Goal: Task Accomplishment & Management: Manage account settings

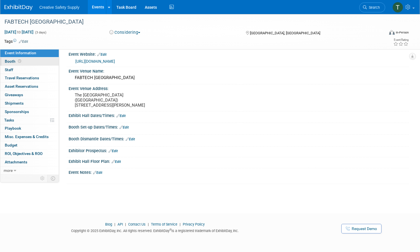
click at [15, 61] on span "Booth" at bounding box center [13, 61] width 17 height 4
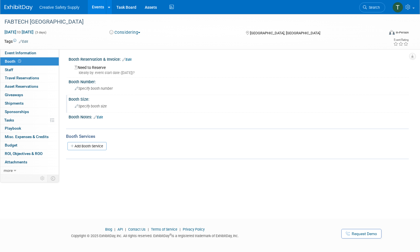
click at [86, 105] on span "Specify booth size" at bounding box center [91, 106] width 32 height 4
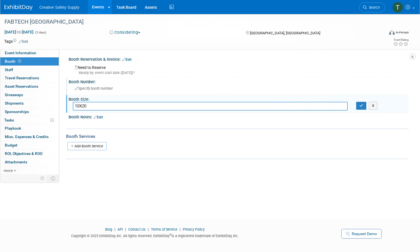
type input "10X20"
click at [128, 92] on div "Specify booth number" at bounding box center [239, 88] width 332 height 9
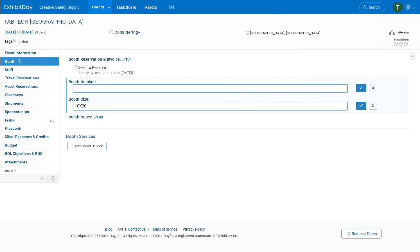
scroll to position [4, 0]
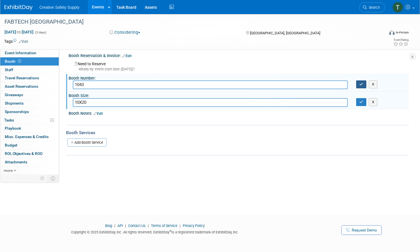
type input "1043"
click at [361, 85] on icon "button" at bounding box center [361, 84] width 4 height 4
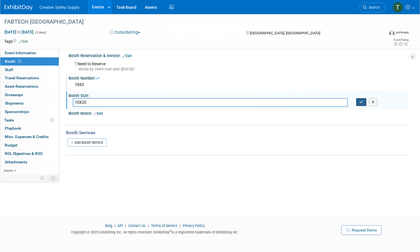
click at [360, 99] on button "button" at bounding box center [361, 102] width 10 height 8
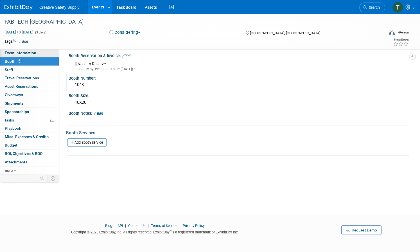
click at [17, 54] on span "Event Information" at bounding box center [20, 53] width 31 height 4
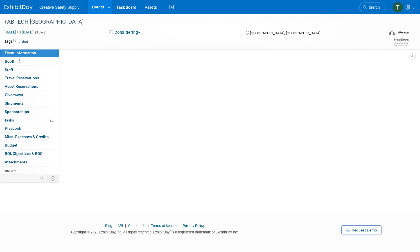
scroll to position [0, 0]
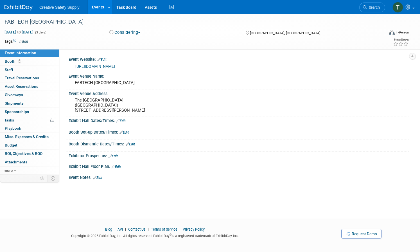
click at [25, 9] on img at bounding box center [18, 8] width 28 height 6
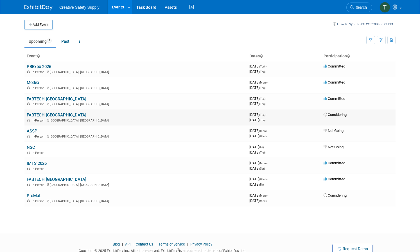
click at [42, 113] on link "FABTECH [GEOGRAPHIC_DATA]" at bounding box center [57, 114] width 60 height 5
